Goal: Task Accomplishment & Management: Manage account settings

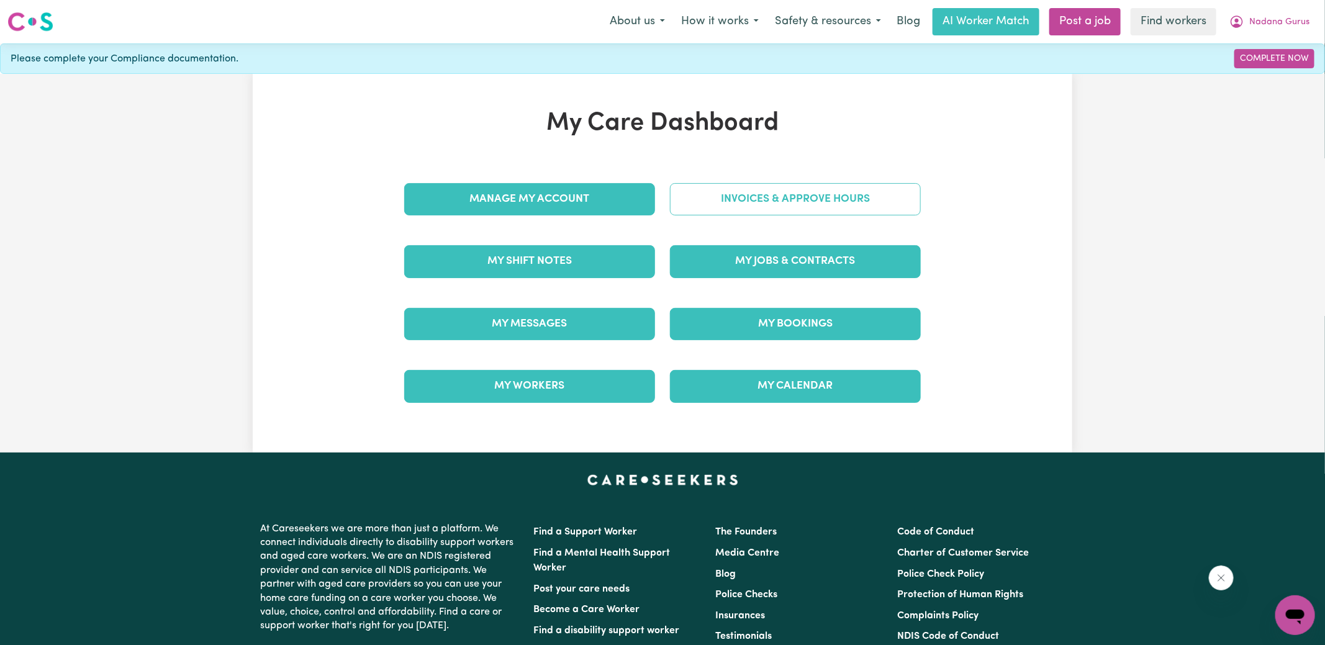
click at [724, 190] on link "Invoices & Approve Hours" at bounding box center [795, 199] width 251 height 32
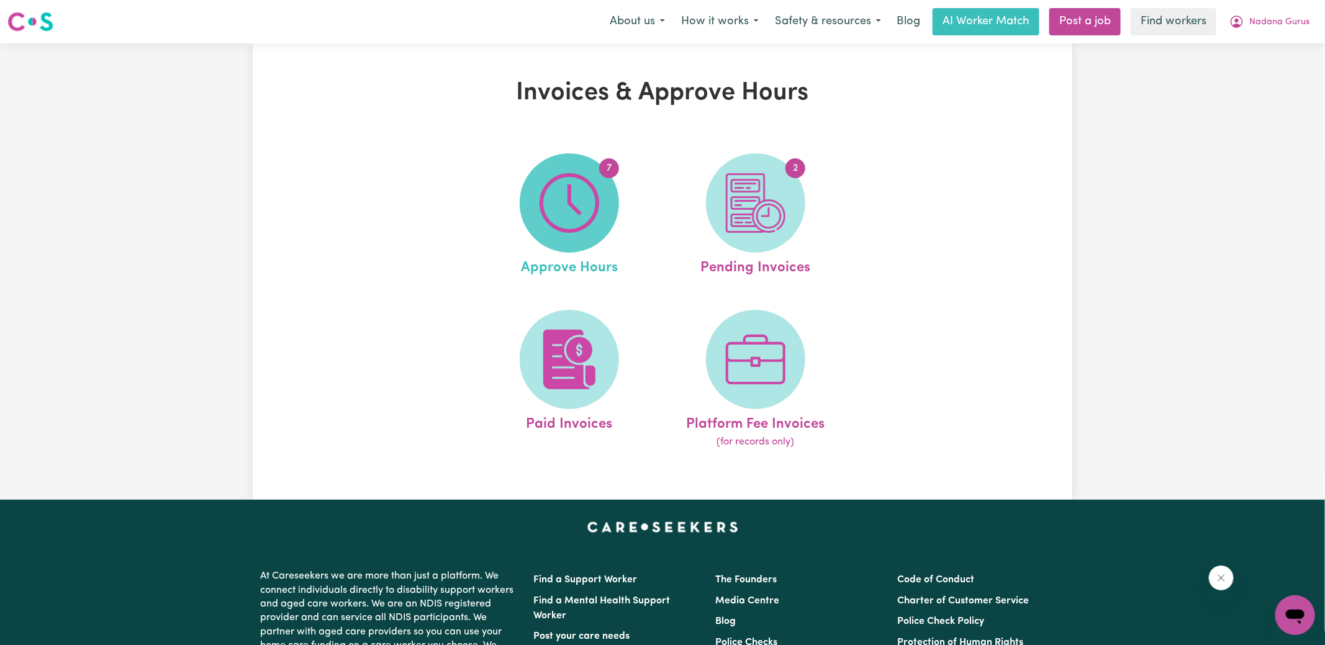
click at [610, 227] on span "7" at bounding box center [569, 202] width 99 height 99
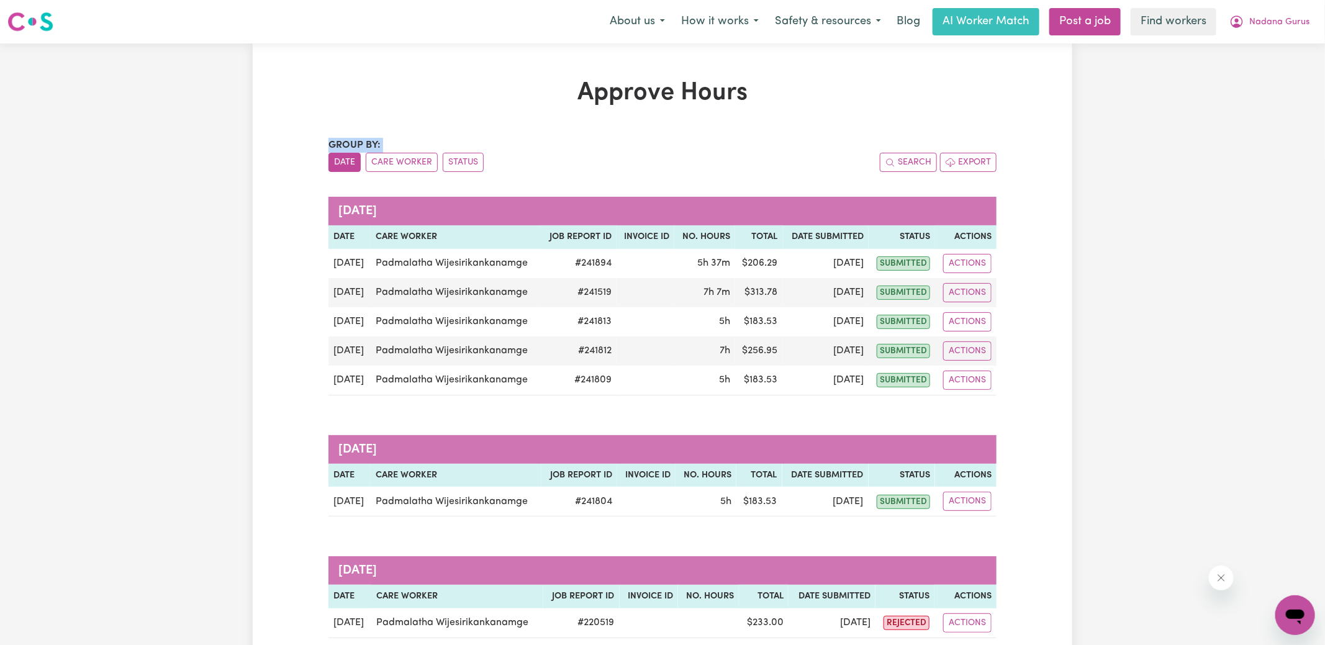
click at [825, 107] on div "Approve Hours Group by: Date Care Worker Status Search Export [DATE] Date Care …" at bounding box center [662, 397] width 683 height 639
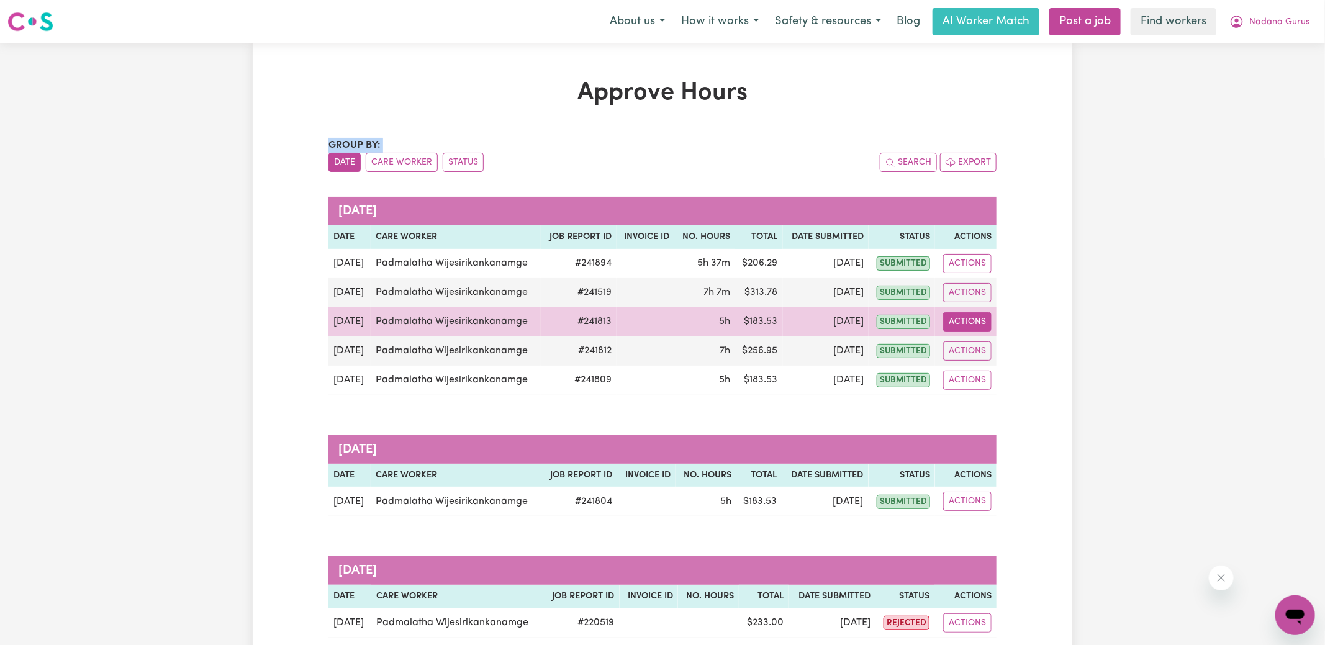
click at [962, 324] on button "Actions" at bounding box center [967, 321] width 48 height 19
click at [984, 341] on link "View Job Report" at bounding box center [997, 350] width 106 height 25
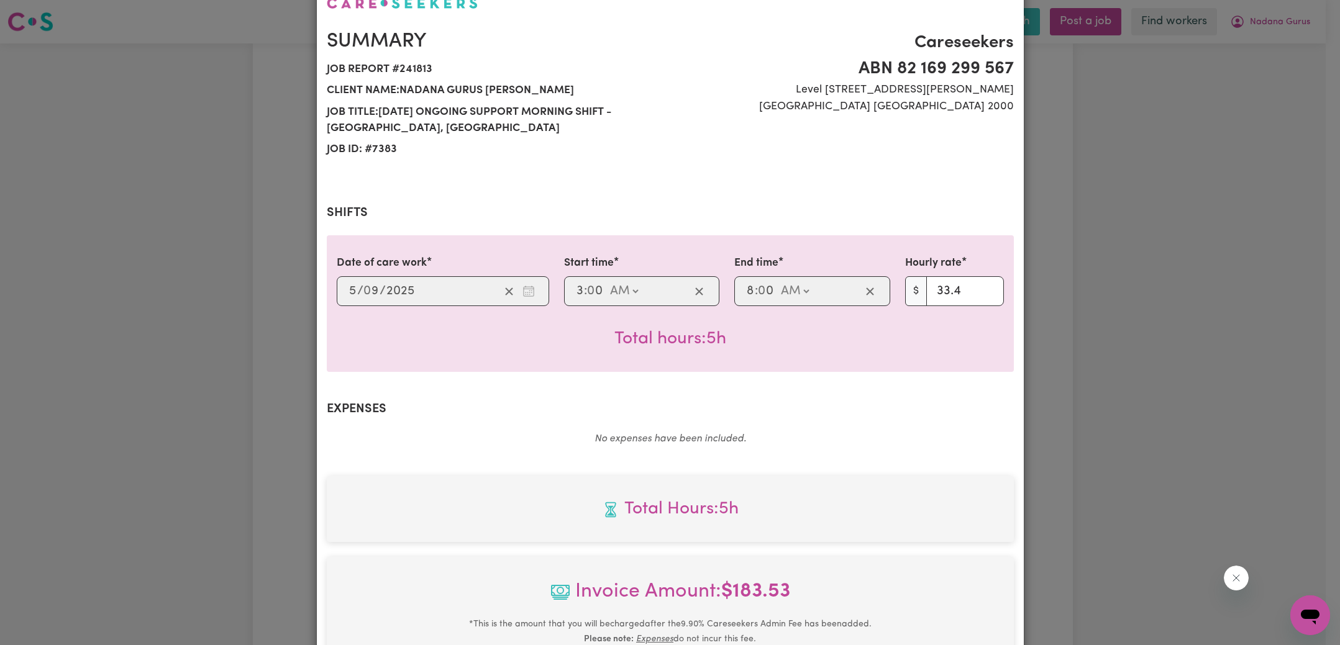
scroll to position [327, 0]
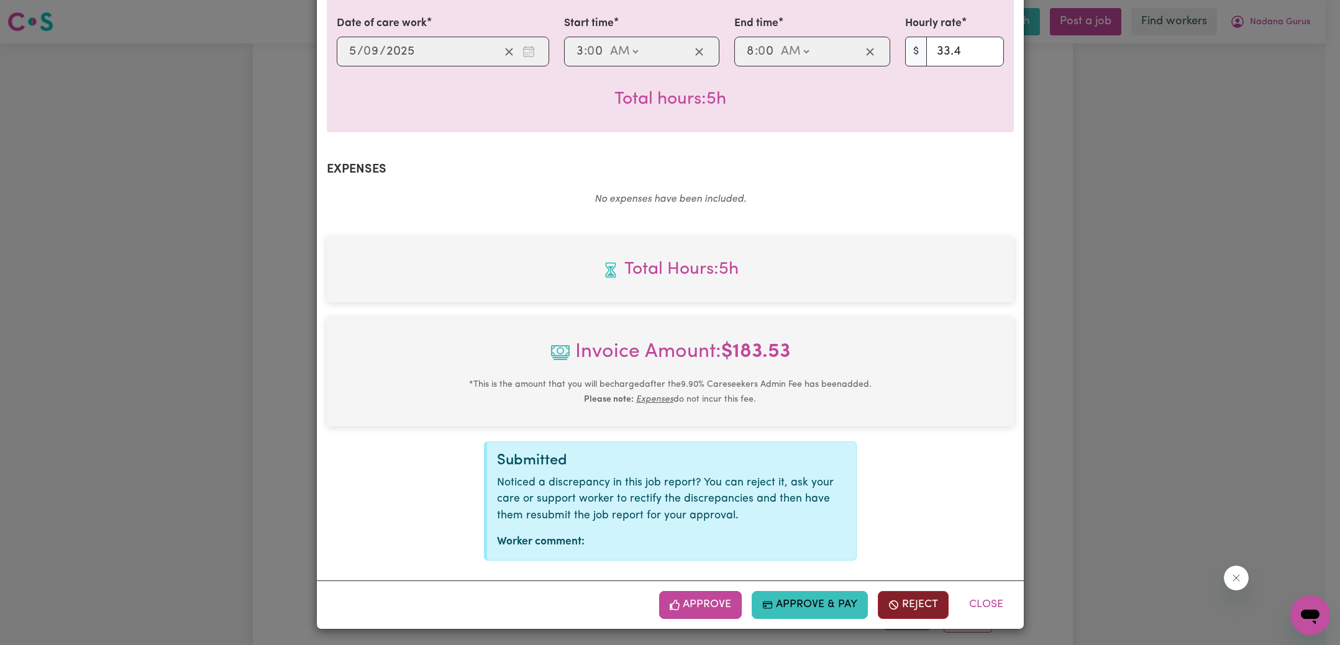
click at [907, 602] on button "Reject" at bounding box center [913, 604] width 71 height 27
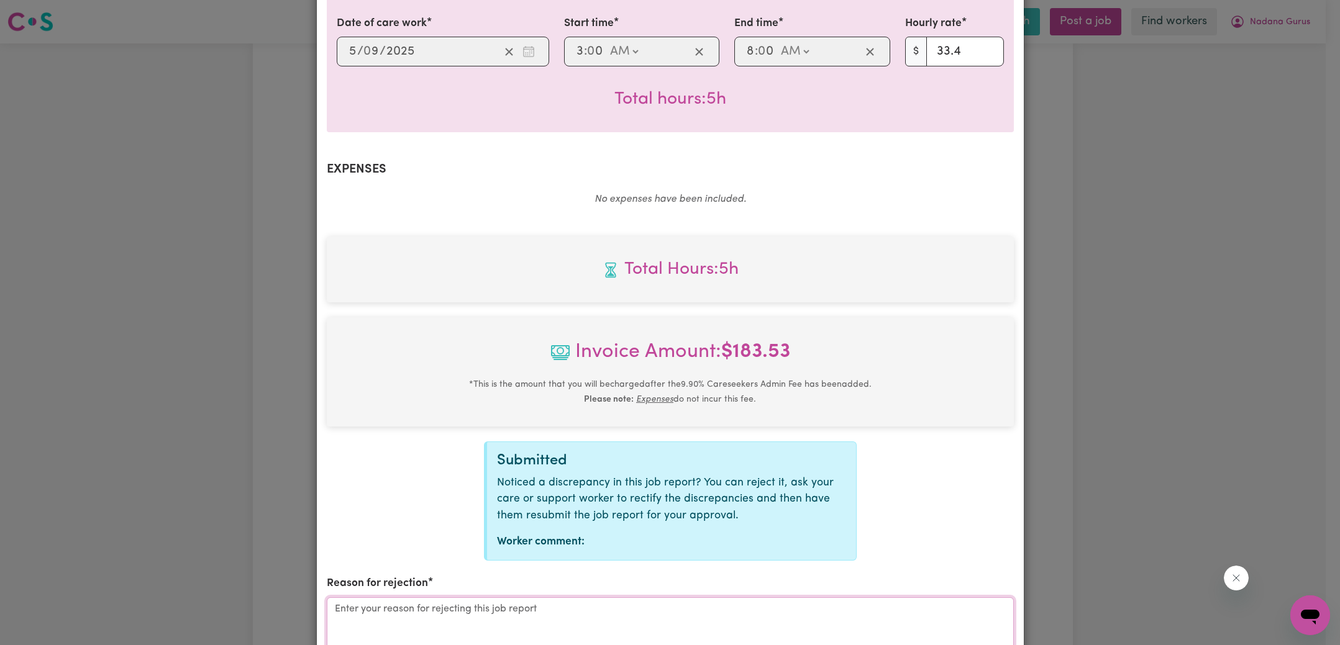
click at [553, 611] on textarea "Reason for rejection" at bounding box center [670, 644] width 687 height 93
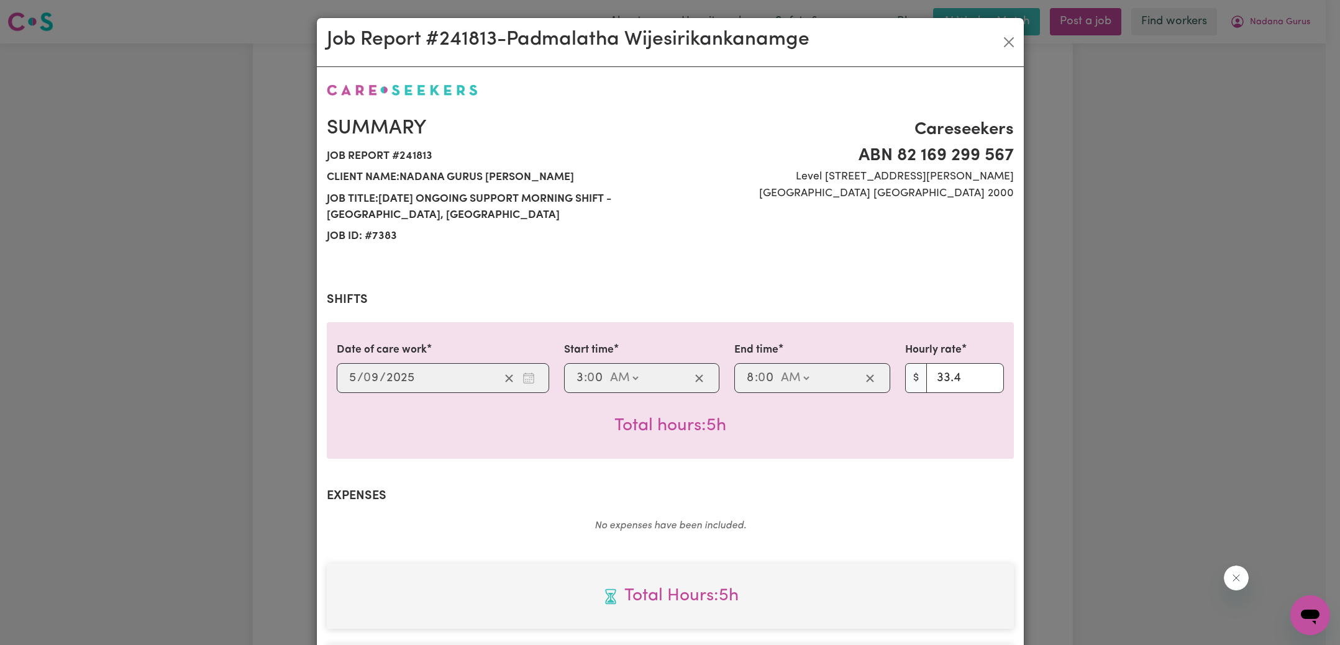
scroll to position [543, 0]
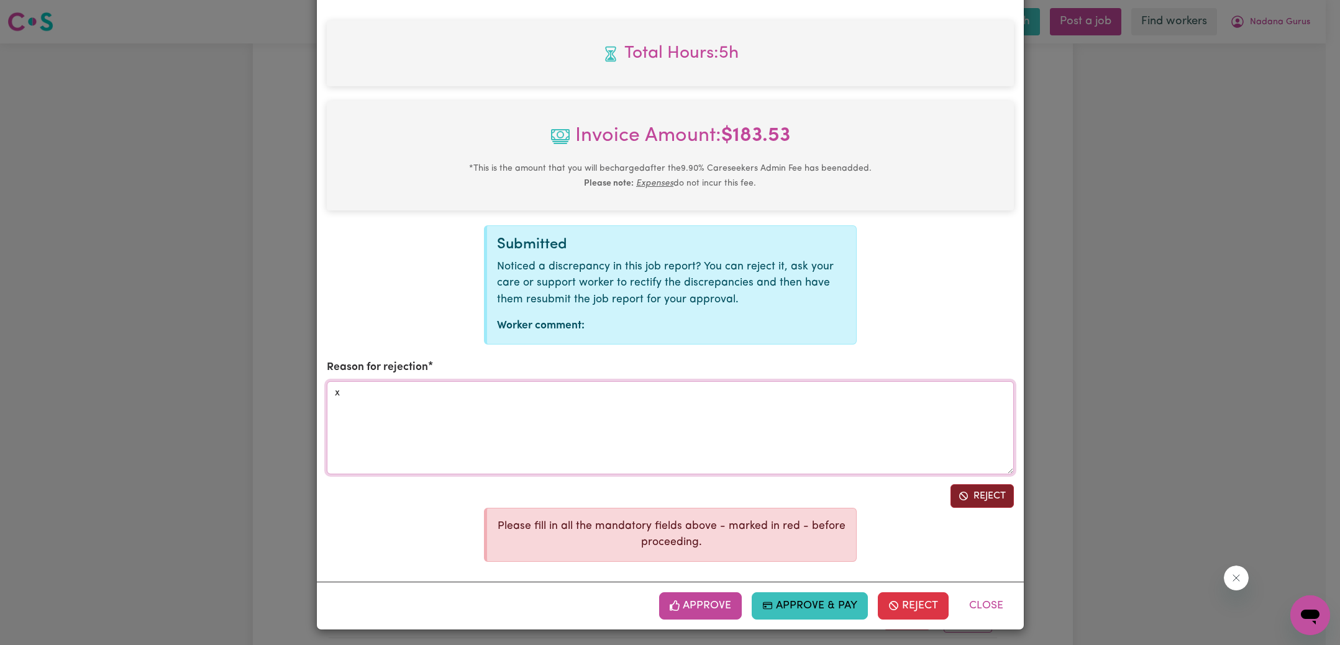
type textarea "x"
click at [996, 497] on button "Reject" at bounding box center [981, 496] width 63 height 24
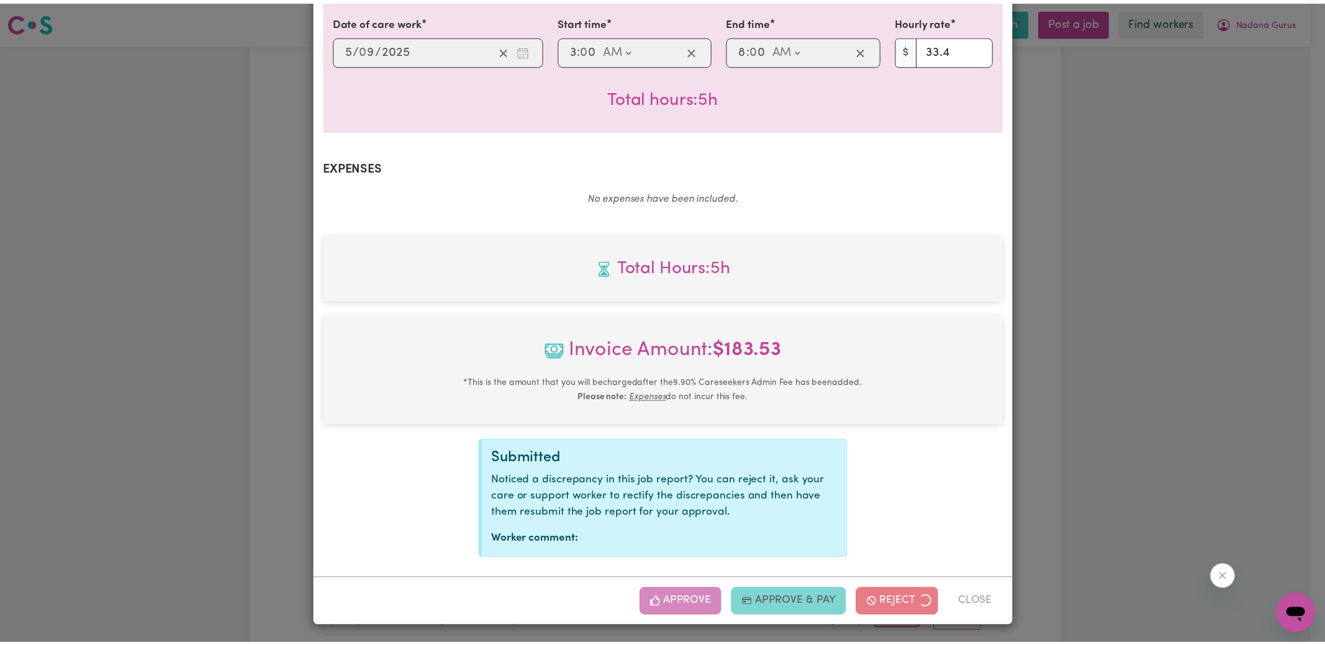
scroll to position [327, 0]
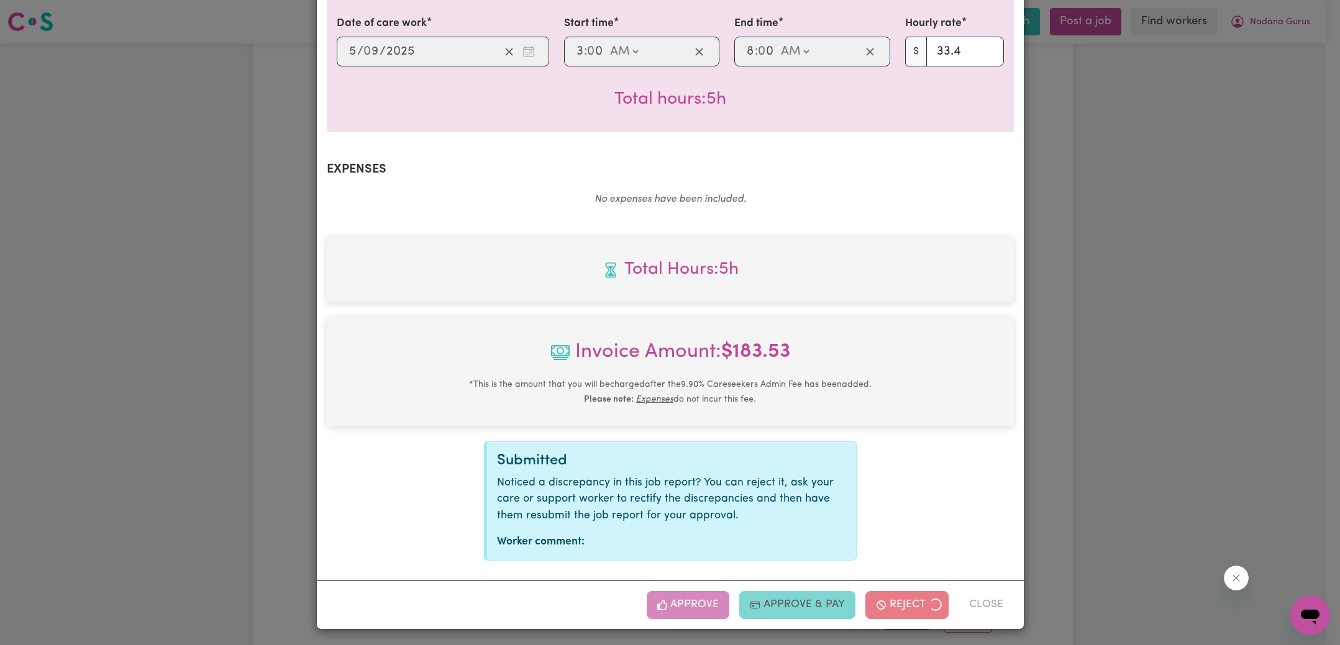
click at [1158, 327] on div "Job Report # 241813 - [PERSON_NAME] Summary Job report # 241813 Client name: Na…" at bounding box center [670, 322] width 1340 height 645
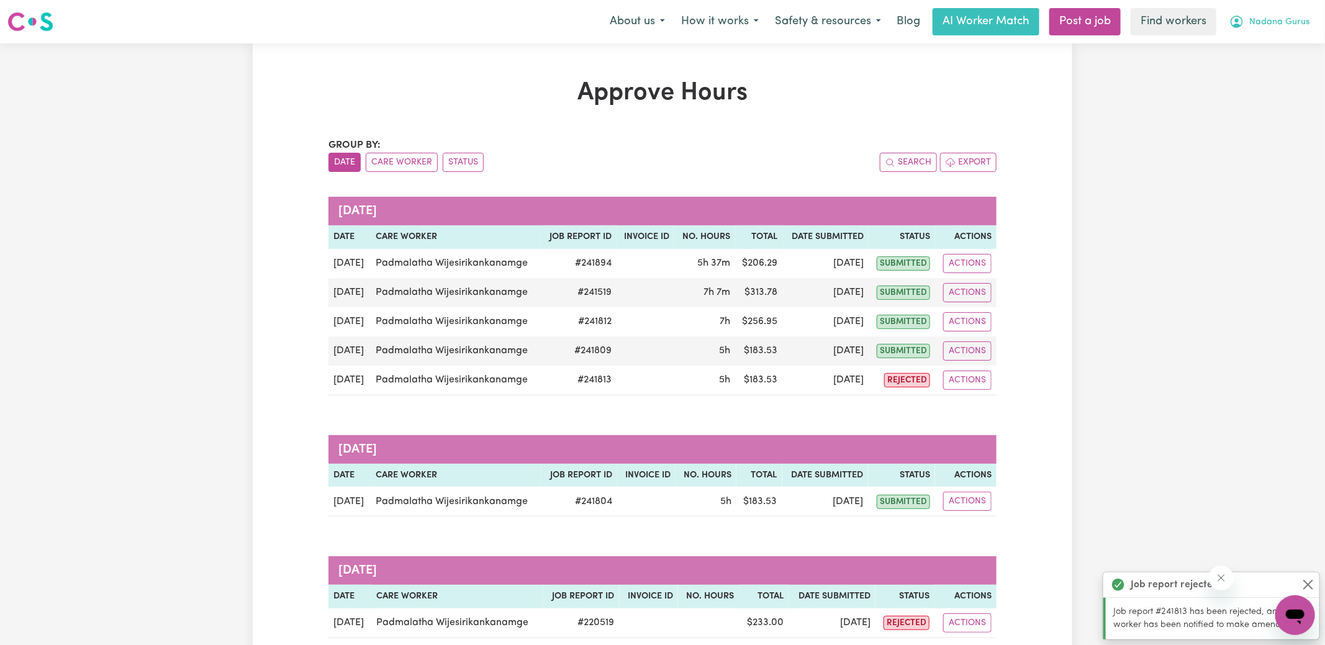
click at [1250, 24] on button "Nadana Gurus" at bounding box center [1270, 22] width 96 height 26
click at [1260, 70] on link "Logout" at bounding box center [1268, 72] width 98 height 24
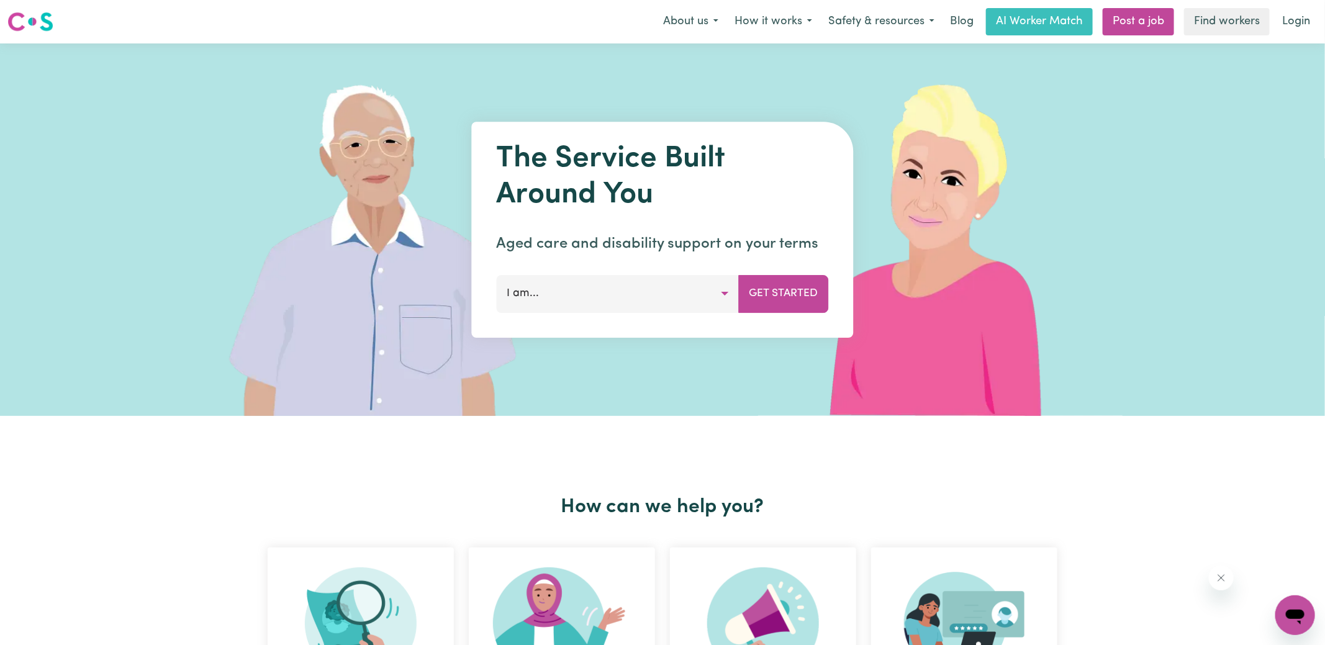
click at [1303, 17] on link "Login" at bounding box center [1296, 21] width 43 height 27
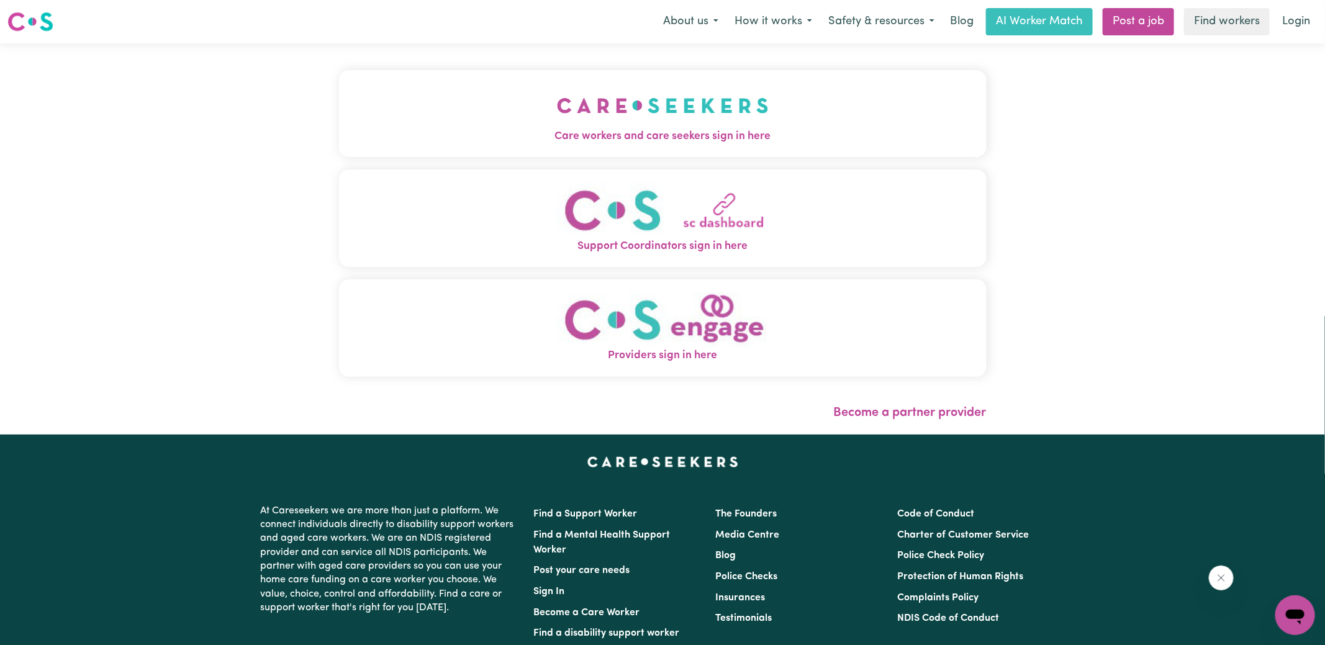
click at [691, 120] on img "Care workers and care seekers sign in here" at bounding box center [663, 106] width 212 height 46
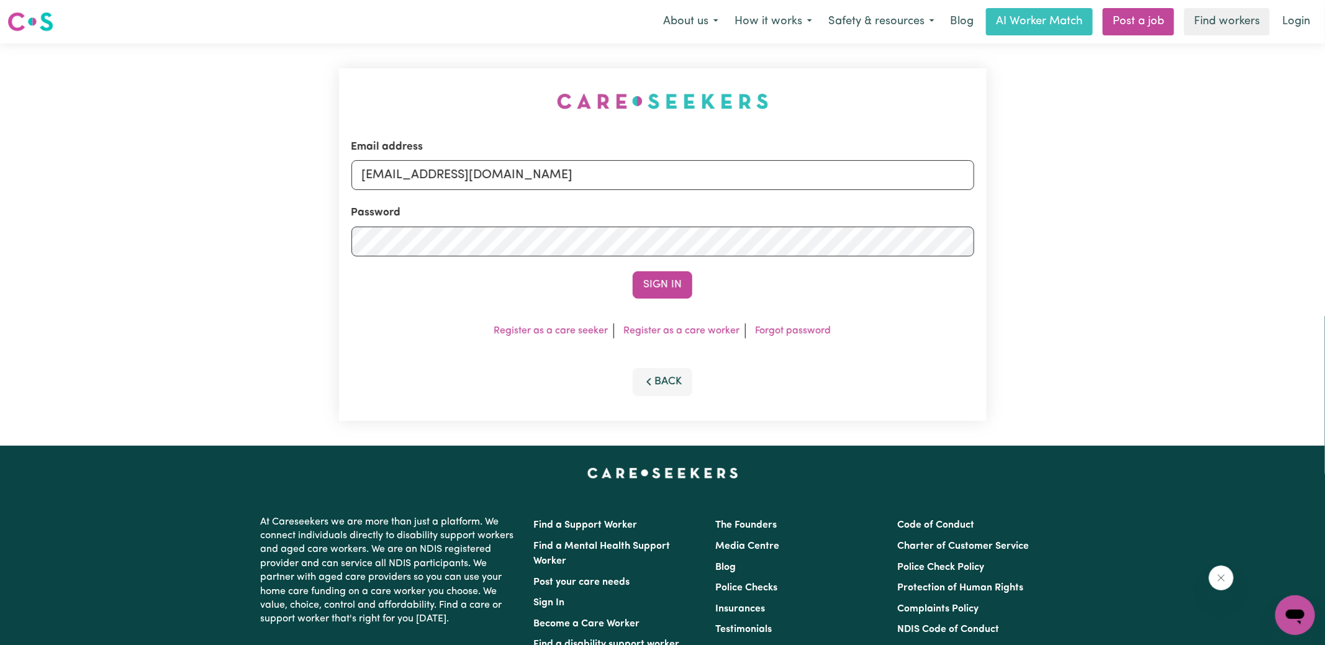
click at [393, 64] on div "Email address [EMAIL_ADDRESS][DOMAIN_NAME] Password Sign In Register as a care …" at bounding box center [663, 244] width 663 height 402
drag, startPoint x: 426, startPoint y: 173, endPoint x: 1161, endPoint y: 178, distance: 734.8
click at [1161, 178] on div "Email address [EMAIL_ADDRESS][DOMAIN_NAME] Password Sign In Register as a care …" at bounding box center [662, 244] width 1325 height 402
type input "[EMAIL_ADDRESS][DOMAIN_NAME]"
click at [633, 271] on button "Sign In" at bounding box center [663, 284] width 60 height 27
